Goal: Task Accomplishment & Management: Manage account settings

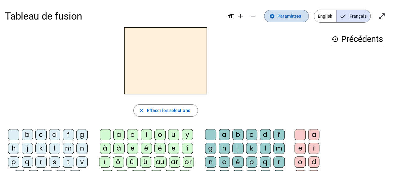
click at [283, 16] on span "Paramètres" at bounding box center [289, 15] width 24 height 7
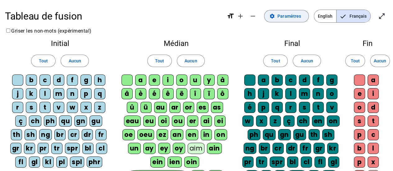
click at [283, 16] on span "Paramètres" at bounding box center [289, 15] width 24 height 7
click at [245, 36] on div "Final Tout Aucun a b c d f g h j k l m n o é p q r s t v w x z ç ch en on ph qu…" at bounding box center [292, 119] width 110 height 168
click at [299, 20] on span at bounding box center [286, 16] width 44 height 15
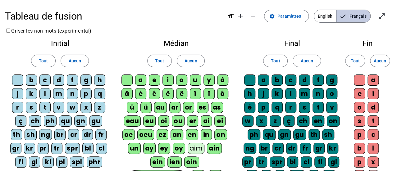
click at [352, 17] on span "Français" at bounding box center [353, 16] width 34 height 12
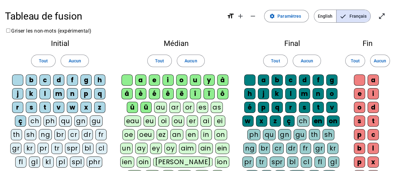
click at [233, 33] on div "Tableau de fusion format_size add remove settings Paramètres English Français o…" at bounding box center [196, 167] width 393 height 335
click at [301, 29] on div "Tableau de fusion format_size add remove settings Paramètres English Français o…" at bounding box center [196, 167] width 393 height 335
click at [37, 120] on div "ch" at bounding box center [35, 121] width 12 height 11
click at [23, 120] on div "ç" at bounding box center [20, 121] width 11 height 11
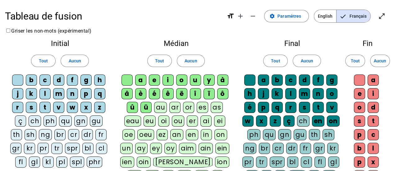
click at [145, 107] on div "ü" at bounding box center [145, 107] width 11 height 11
click at [136, 107] on div "û" at bounding box center [132, 107] width 11 height 11
click at [128, 92] on div "â" at bounding box center [126, 93] width 11 height 11
click at [141, 91] on div "è" at bounding box center [140, 93] width 11 height 11
click at [153, 93] on div "é" at bounding box center [154, 93] width 11 height 11
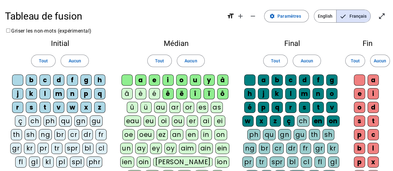
click at [167, 93] on div "ê" at bounding box center [167, 93] width 11 height 11
click at [182, 94] on div "ë" at bounding box center [181, 93] width 11 height 11
click at [194, 93] on div "î" at bounding box center [195, 93] width 11 height 11
click at [207, 93] on div "ï" at bounding box center [208, 93] width 11 height 11
click at [217, 92] on div "ô" at bounding box center [222, 93] width 11 height 11
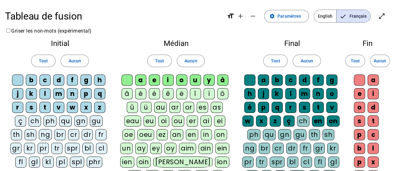
click at [221, 77] on div "à" at bounding box center [222, 80] width 11 height 11
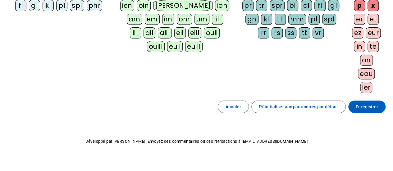
scroll to position [160, 0]
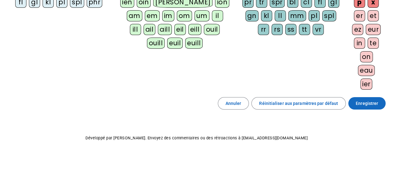
click at [372, 100] on span "Enregistrer" at bounding box center [367, 103] width 22 height 7
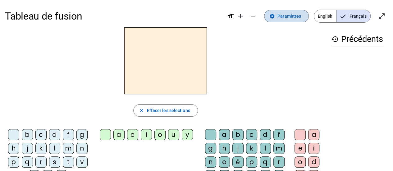
click at [289, 19] on span "Paramètres" at bounding box center [289, 15] width 24 height 7
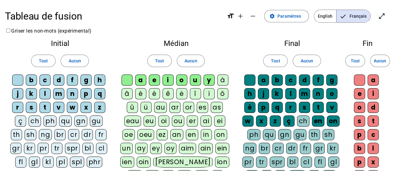
click at [18, 80] on div at bounding box center [17, 80] width 11 height 11
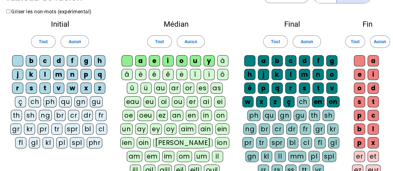
scroll to position [30, 0]
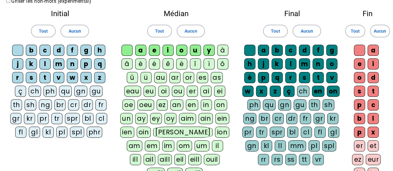
click at [335, 90] on div "on" at bounding box center [333, 91] width 13 height 11
click at [318, 91] on div "en" at bounding box center [318, 91] width 12 height 11
click at [290, 89] on div "ç" at bounding box center [288, 91] width 11 height 11
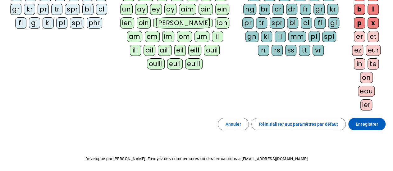
scroll to position [138, 0]
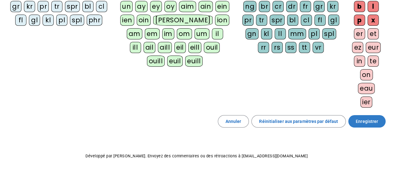
click at [372, 120] on span "Enregistrer" at bounding box center [367, 121] width 22 height 7
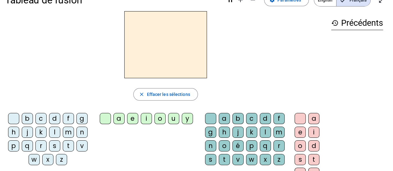
scroll to position [12, 0]
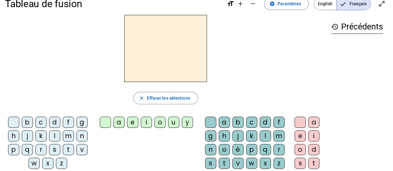
click at [28, 118] on div "b" at bounding box center [27, 122] width 11 height 11
click at [135, 120] on div "e" at bounding box center [132, 122] width 11 height 11
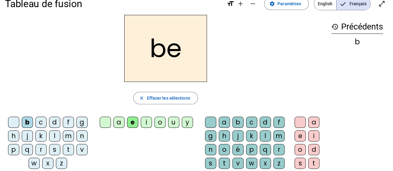
click at [314, 122] on div "a" at bounding box center [313, 122] width 11 height 11
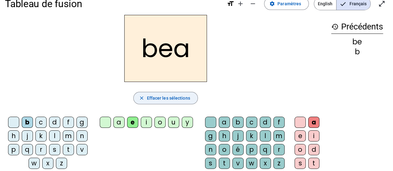
click at [176, 98] on span "Effacer les sélections" at bounding box center [168, 97] width 43 height 7
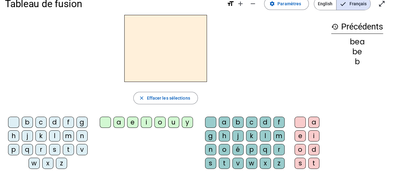
click at [55, 148] on div "s" at bounding box center [54, 149] width 11 height 11
click at [122, 122] on div "a" at bounding box center [118, 122] width 11 height 11
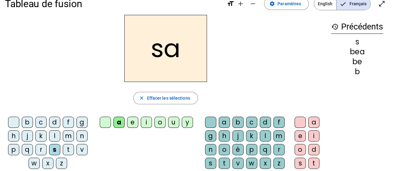
click at [253, 124] on div "c" at bounding box center [251, 122] width 11 height 11
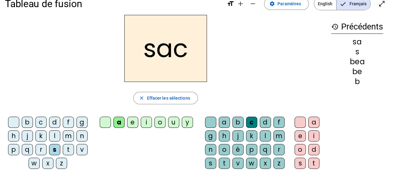
click at [301, 135] on div "e" at bounding box center [299, 135] width 11 height 11
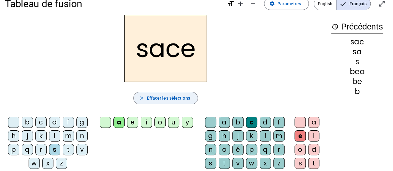
click at [175, 100] on span "Effacer les sélections" at bounding box center [168, 97] width 43 height 7
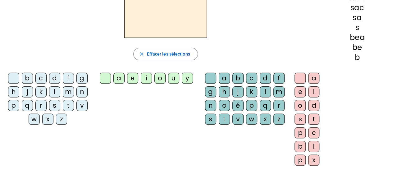
scroll to position [0, 0]
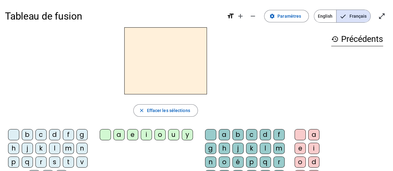
click at [311, 79] on div at bounding box center [165, 60] width 321 height 67
